Goal: Find specific page/section: Find specific page/section

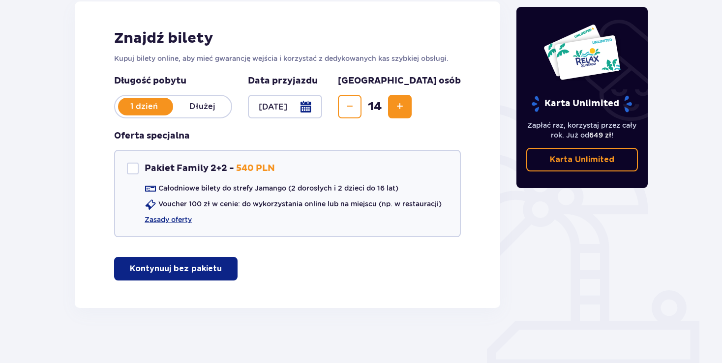
scroll to position [143, 0]
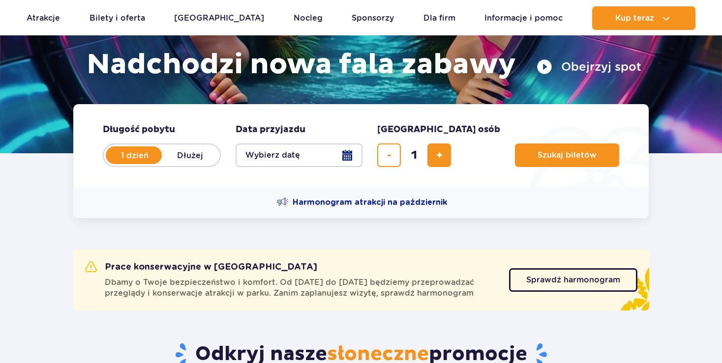
scroll to position [155, 0]
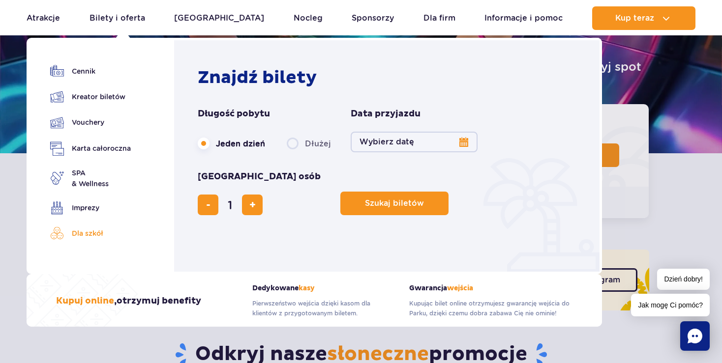
click at [100, 231] on link "Dla szkół" at bounding box center [90, 234] width 81 height 14
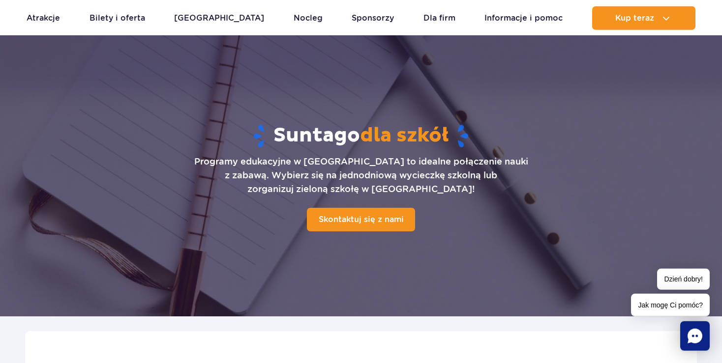
scroll to position [17, 0]
click at [374, 220] on span "Skontaktuj się z nami" at bounding box center [357, 219] width 85 height 9
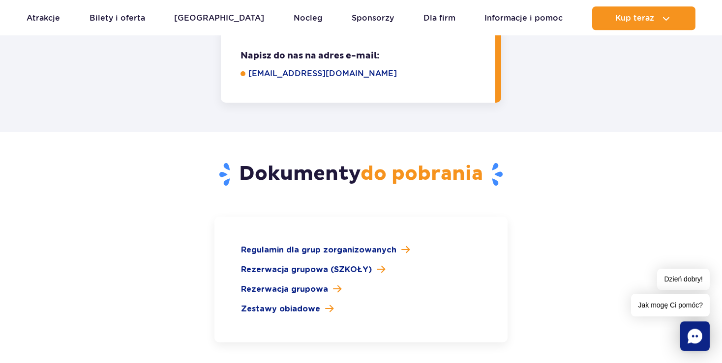
scroll to position [1392, 0]
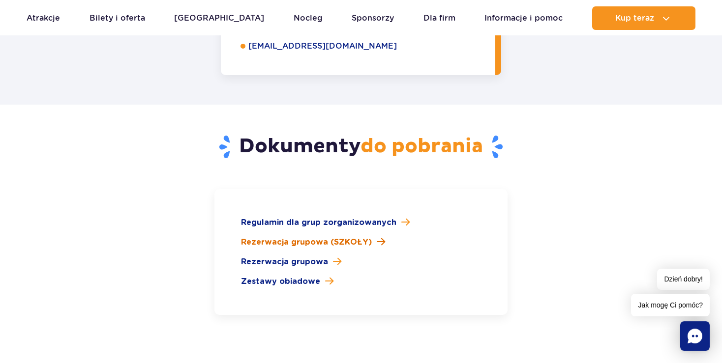
click at [357, 237] on span "Rezerwacja grupowa (SZKOŁY)" at bounding box center [306, 243] width 131 height 12
